Goal: Find specific page/section: Find specific page/section

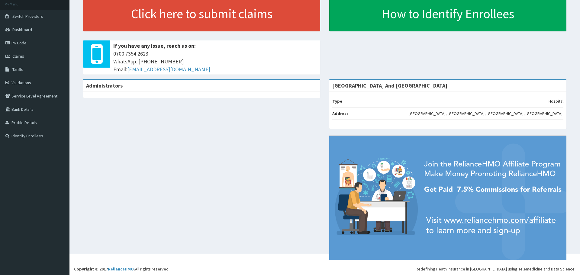
scroll to position [37, 0]
click at [22, 83] on link "Validations" at bounding box center [34, 82] width 69 height 13
click at [25, 84] on link "Validations" at bounding box center [34, 82] width 69 height 13
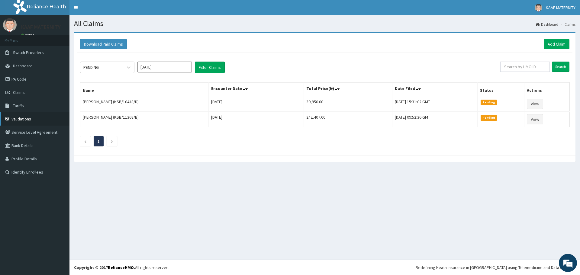
click at [23, 117] on link "Validations" at bounding box center [34, 118] width 69 height 13
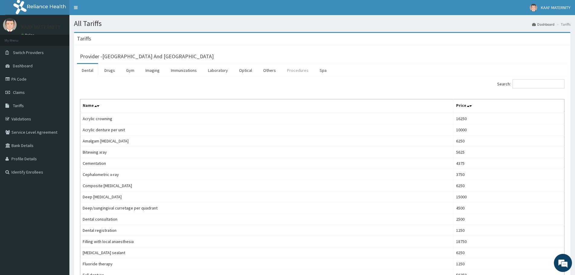
click at [302, 67] on link "Procedures" at bounding box center [297, 70] width 31 height 13
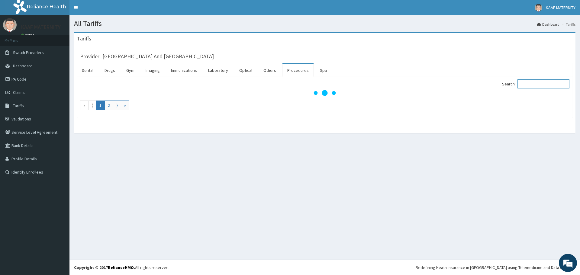
click at [534, 86] on input "Search:" at bounding box center [543, 83] width 52 height 9
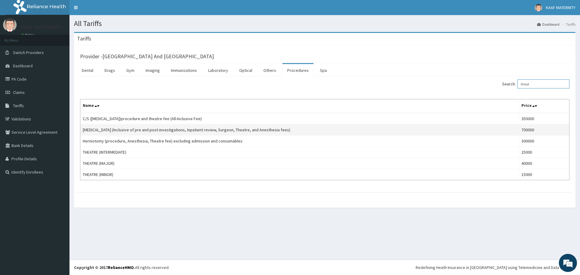
type input "theat"
click at [531, 129] on td "700000" at bounding box center [543, 129] width 50 height 11
click at [23, 117] on link "Validations" at bounding box center [34, 118] width 69 height 13
